Goal: Task Accomplishment & Management: Manage account settings

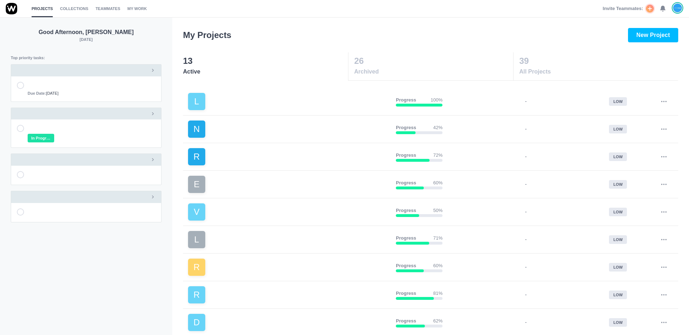
click at [663, 10] on icon at bounding box center [663, 8] width 6 height 6
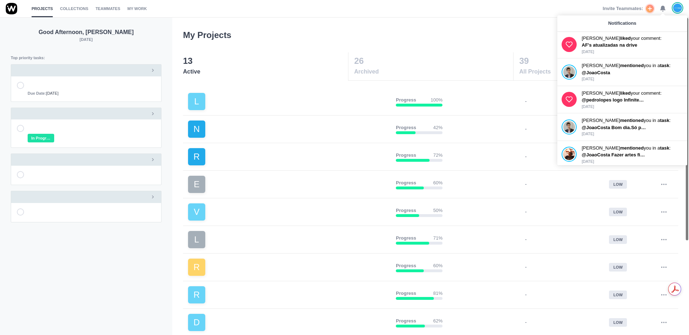
click at [516, 22] on header "My Projects New Project" at bounding box center [430, 29] width 517 height 25
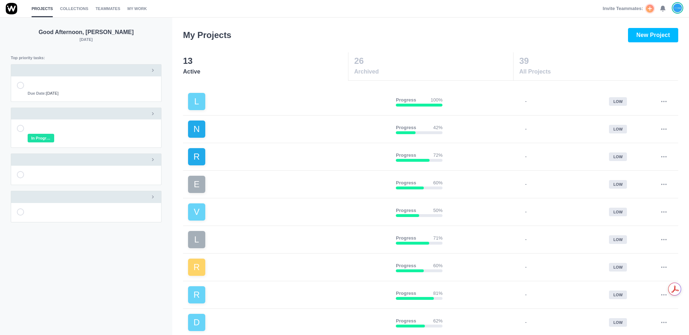
click at [664, 10] on use at bounding box center [663, 8] width 5 height 5
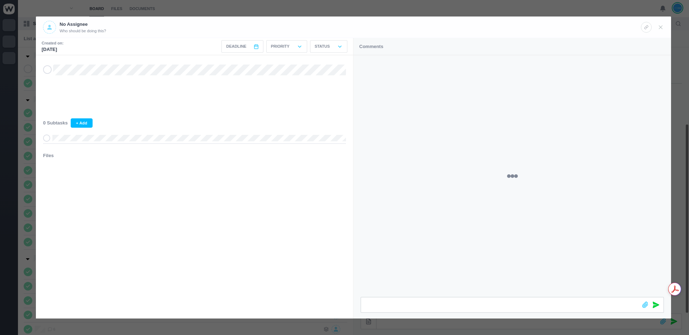
scroll to position [107, 0]
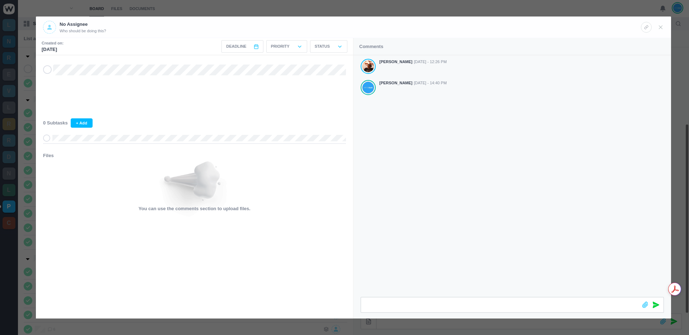
click at [151, 12] on div at bounding box center [344, 167] width 689 height 335
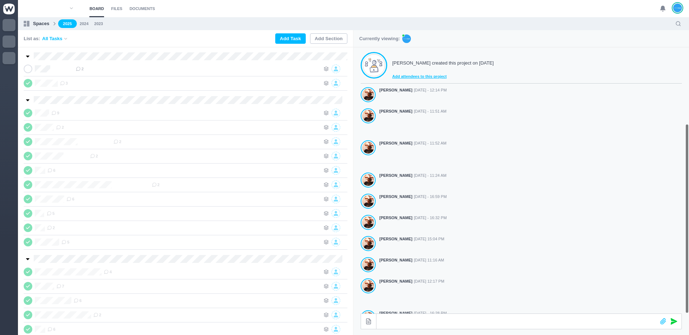
scroll to position [107, 0]
